Goal: Transaction & Acquisition: Purchase product/service

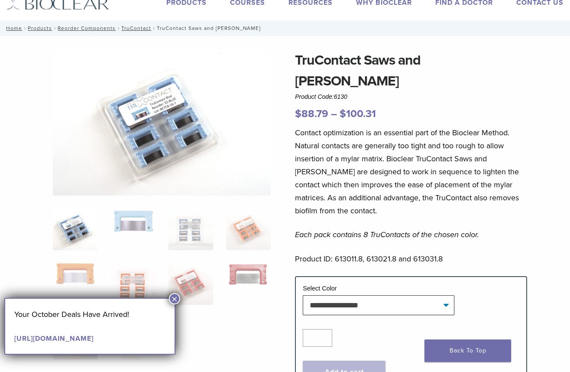
scroll to position [173, 0]
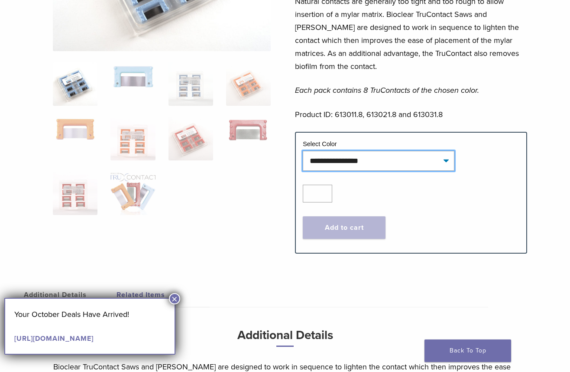
click at [447, 151] on select "**********" at bounding box center [379, 161] width 152 height 20
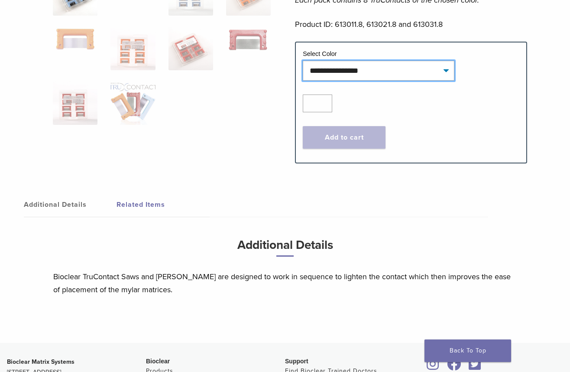
scroll to position [255, 0]
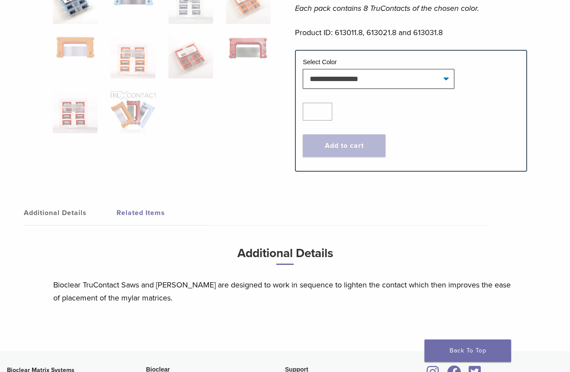
click at [56, 201] on link "Additional Details" at bounding box center [70, 213] width 93 height 24
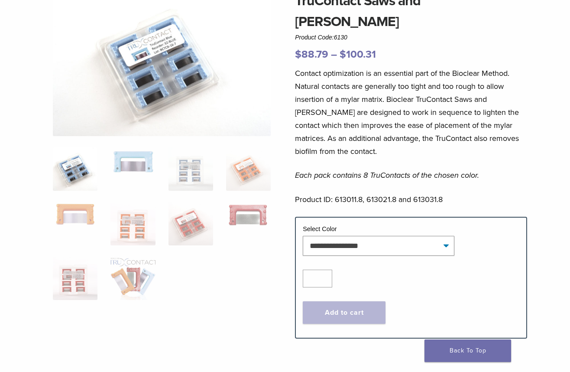
scroll to position [82, 0]
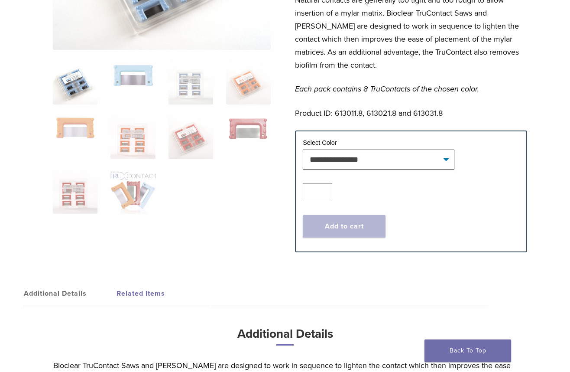
scroll to position [53, 0]
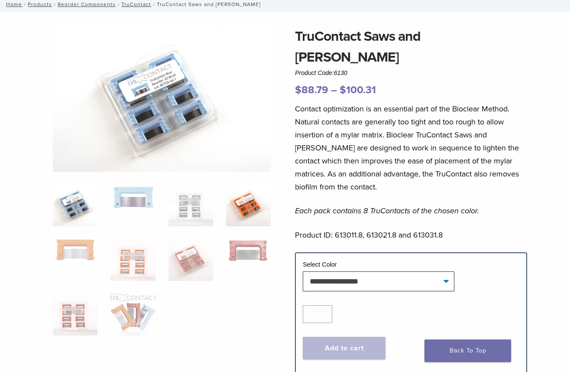
click at [245, 207] on img at bounding box center [248, 204] width 45 height 43
